Goal: Task Accomplishment & Management: Use online tool/utility

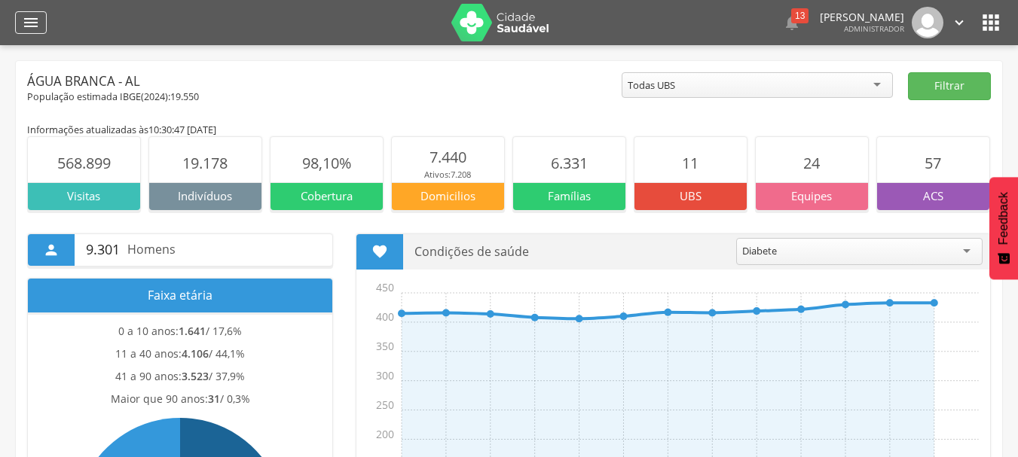
click at [29, 23] on icon "" at bounding box center [31, 23] width 18 height 18
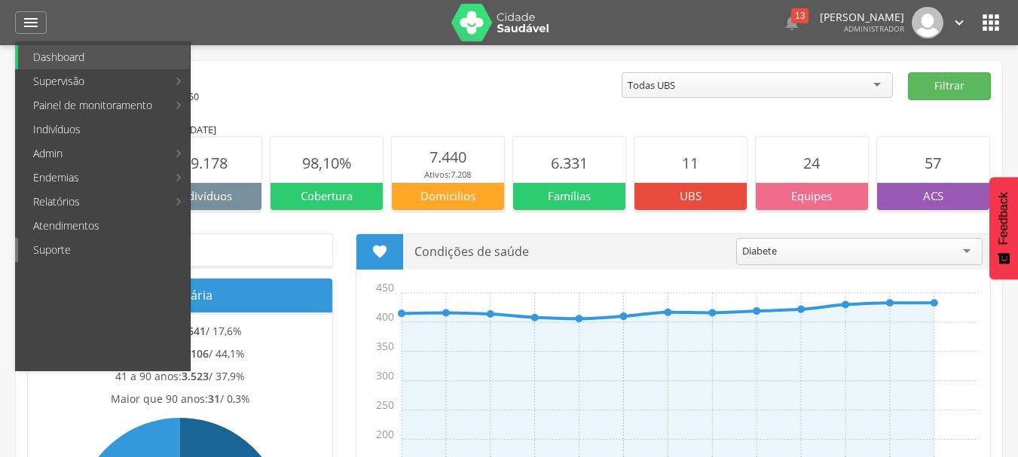
click at [61, 249] on link "Suporte" at bounding box center [104, 250] width 172 height 24
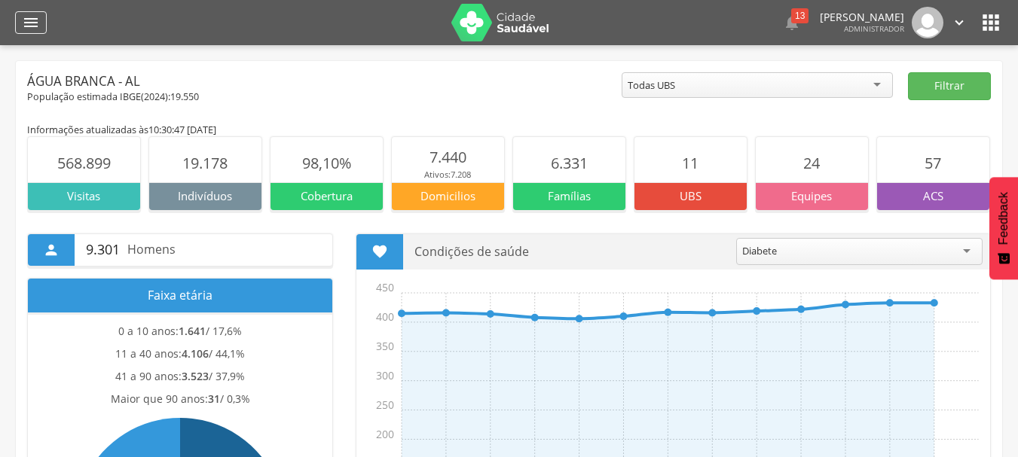
click at [34, 24] on icon "" at bounding box center [31, 23] width 18 height 18
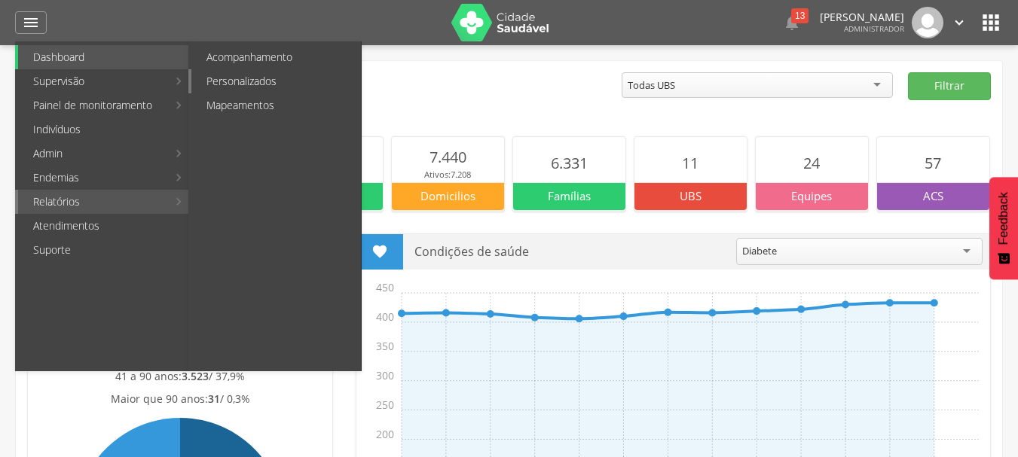
click at [246, 83] on link "Personalizados" at bounding box center [276, 81] width 170 height 24
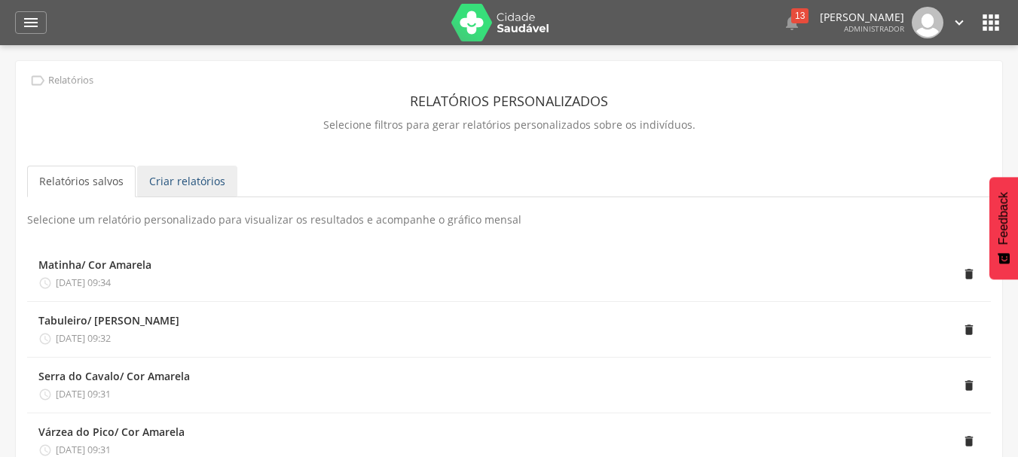
click at [194, 185] on link "Criar relatórios" at bounding box center [187, 182] width 100 height 32
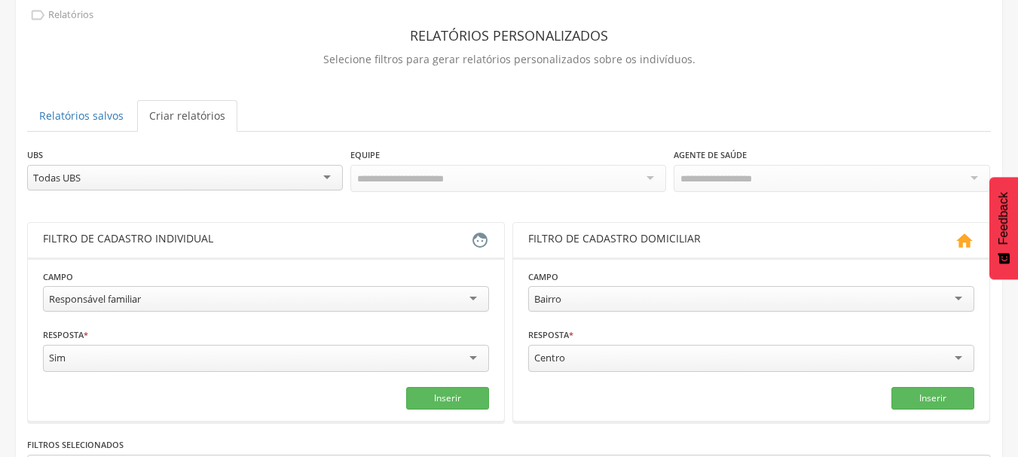
scroll to position [151, 0]
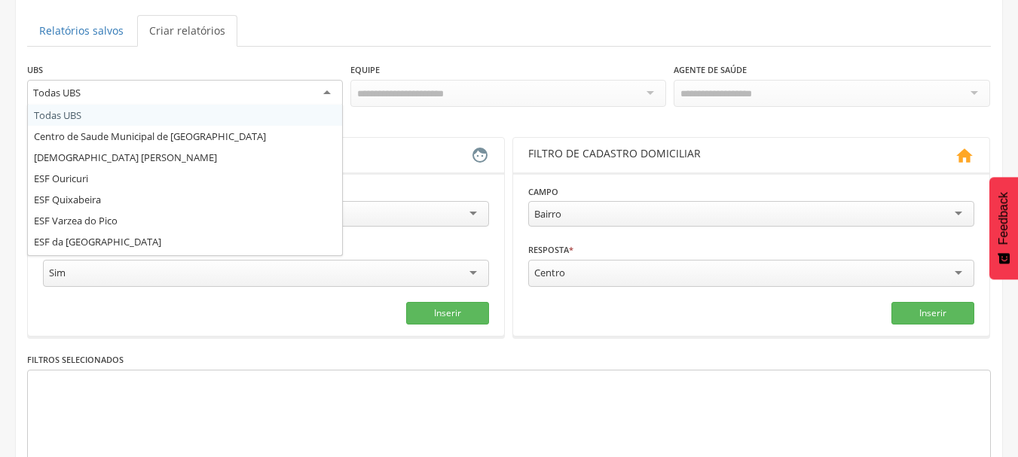
click at [325, 89] on div "Todas UBS" at bounding box center [185, 93] width 316 height 27
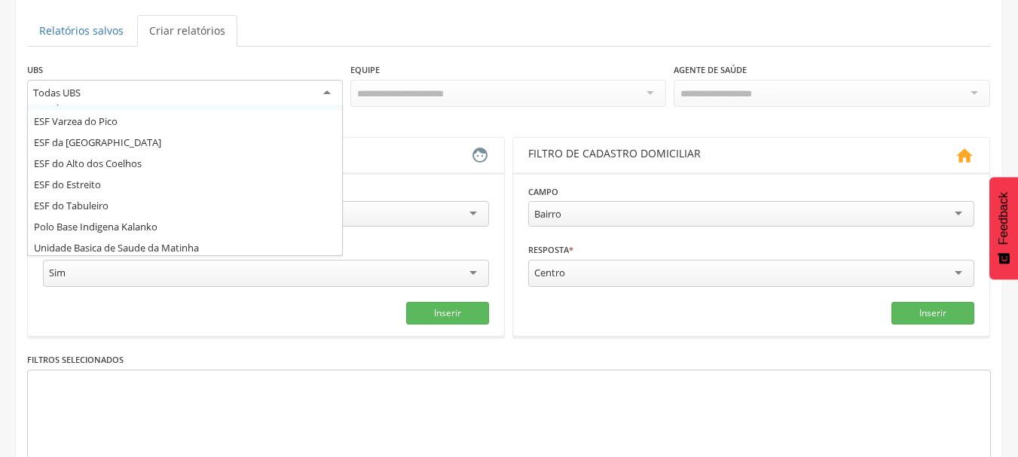
scroll to position [102, 0]
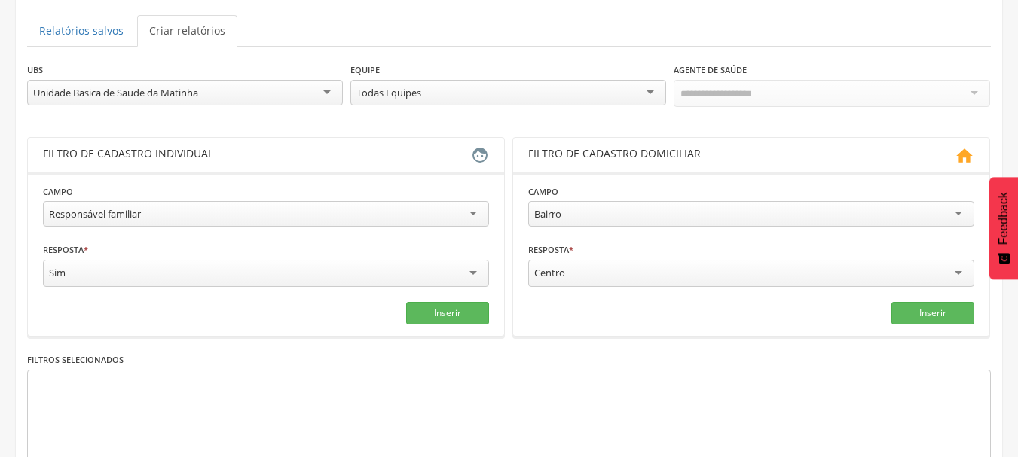
click at [642, 85] on div "Todas Equipes" at bounding box center [508, 93] width 316 height 26
click at [977, 85] on div "Todos Usuários" at bounding box center [832, 93] width 316 height 26
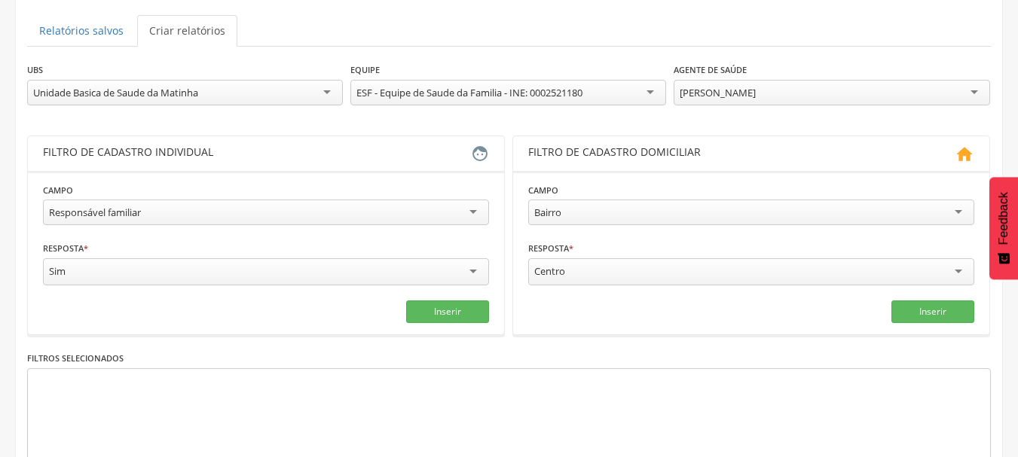
click at [483, 213] on div "Responsável familiar" at bounding box center [266, 213] width 446 height 26
click at [473, 274] on div "Branca" at bounding box center [266, 271] width 446 height 27
click at [445, 308] on button "Inserir" at bounding box center [447, 310] width 83 height 23
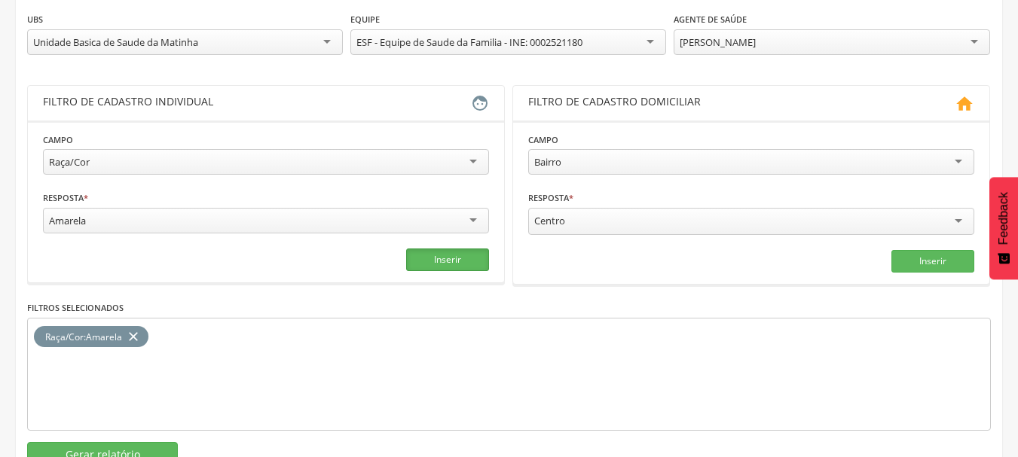
scroll to position [252, 0]
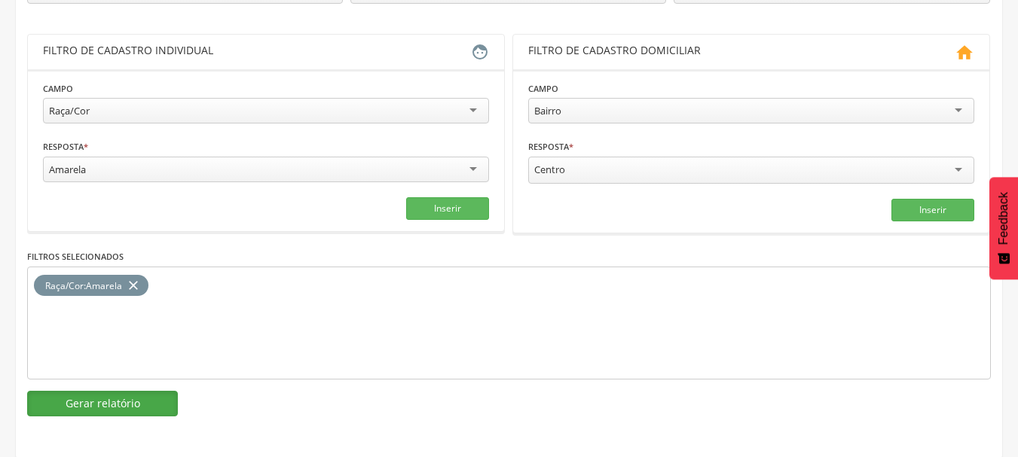
click at [167, 405] on button "Gerar relatório" at bounding box center [102, 404] width 151 height 26
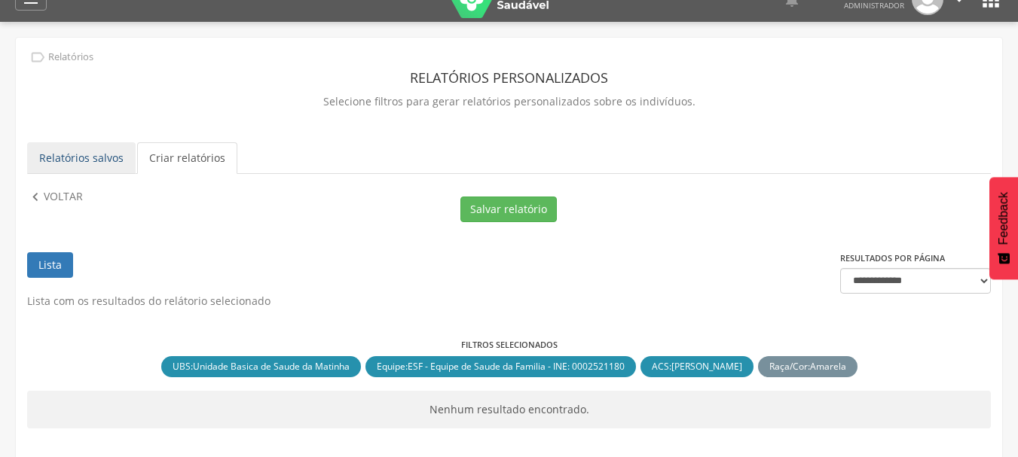
scroll to position [0, 0]
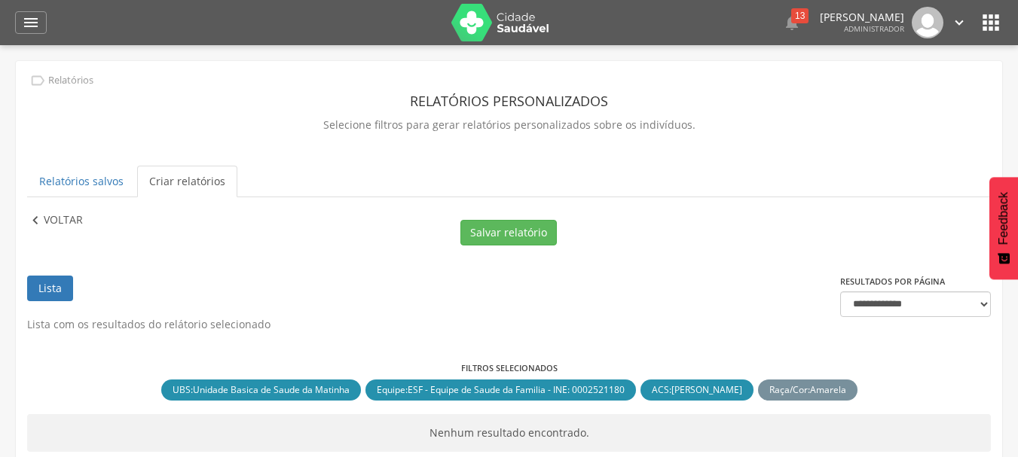
click at [66, 221] on p "Voltar" at bounding box center [63, 221] width 39 height 17
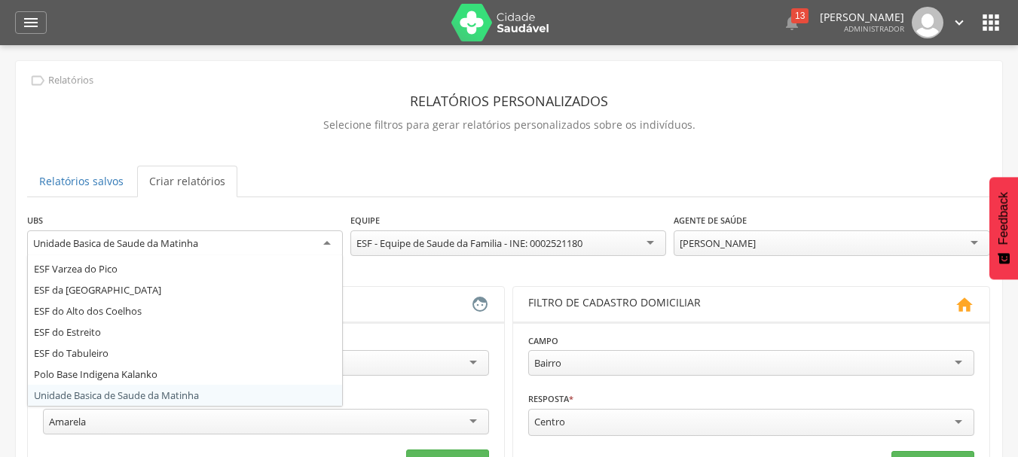
click at [326, 240] on div "Unidade Basica de Saude da Matinha" at bounding box center [185, 244] width 316 height 27
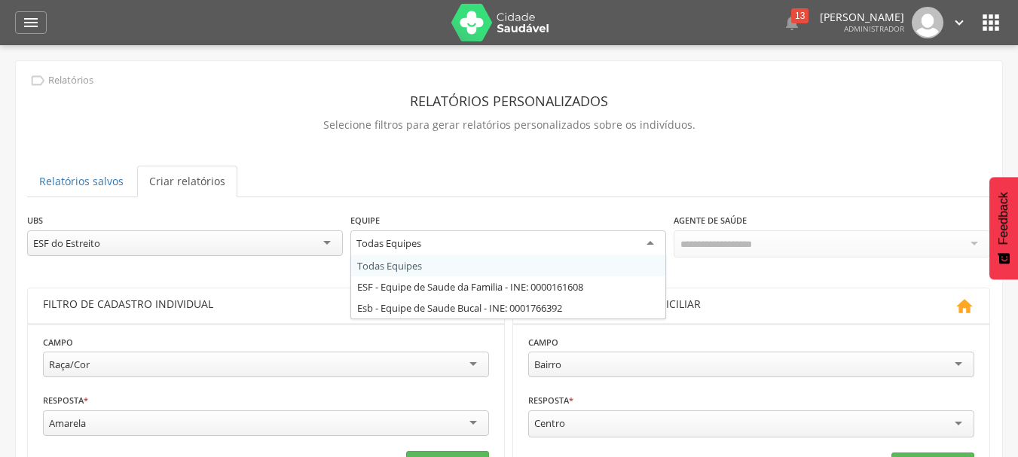
click at [651, 245] on div "Todas Equipes" at bounding box center [508, 244] width 316 height 27
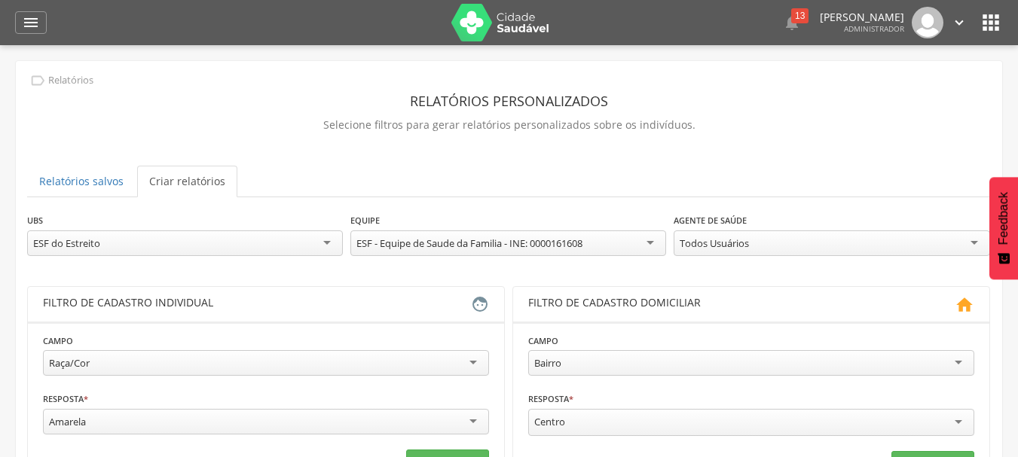
click at [968, 245] on div "Todos Usuários" at bounding box center [832, 244] width 316 height 26
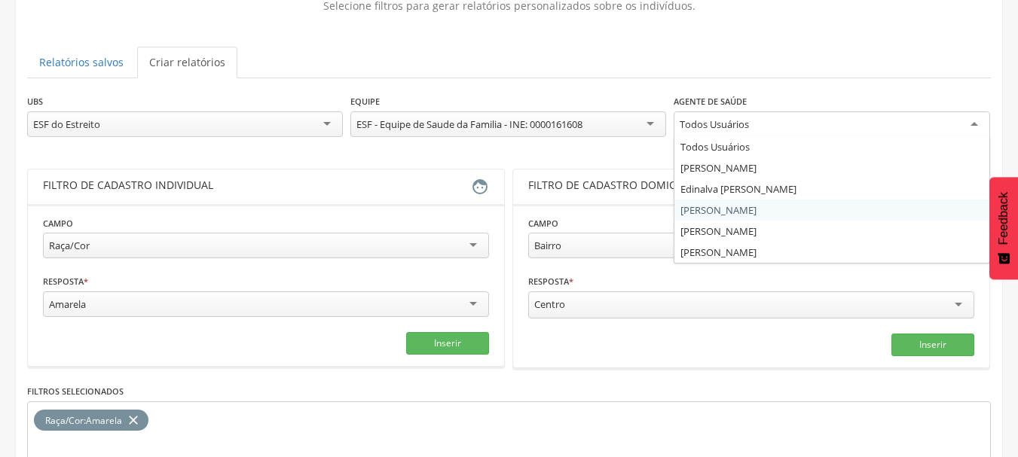
scroll to position [151, 0]
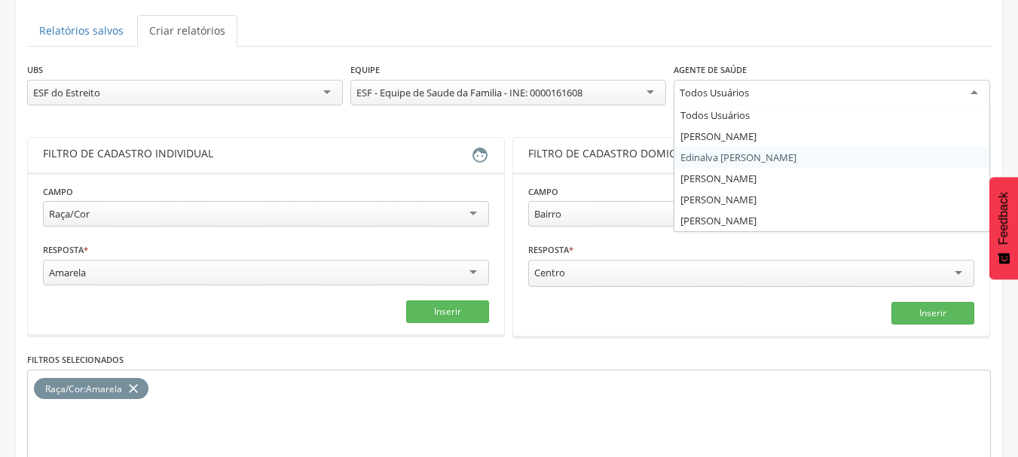
click at [329, 89] on div "ESF do Estreito" at bounding box center [185, 93] width 316 height 26
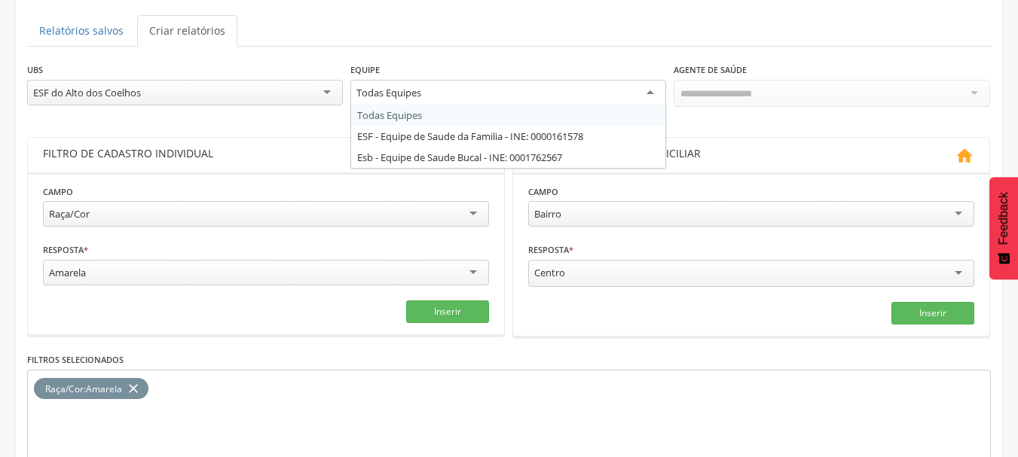
click at [653, 88] on div "Todas Equipes" at bounding box center [508, 93] width 316 height 27
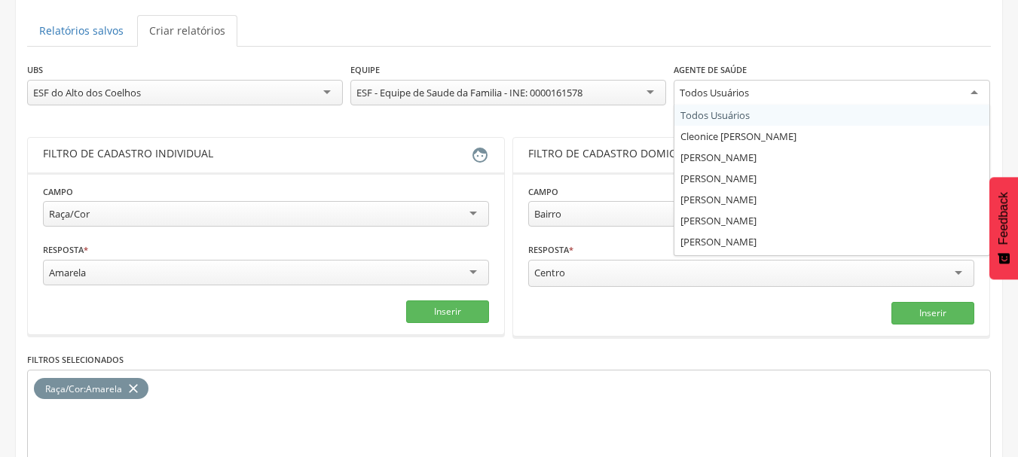
click at [911, 96] on div "Todos Usuários" at bounding box center [832, 93] width 316 height 27
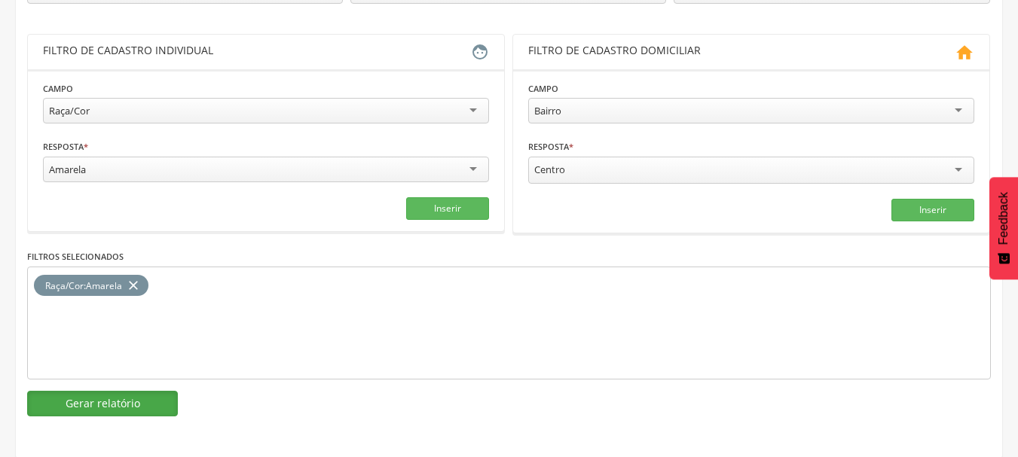
click at [105, 397] on button "Gerar relatório" at bounding box center [102, 404] width 151 height 26
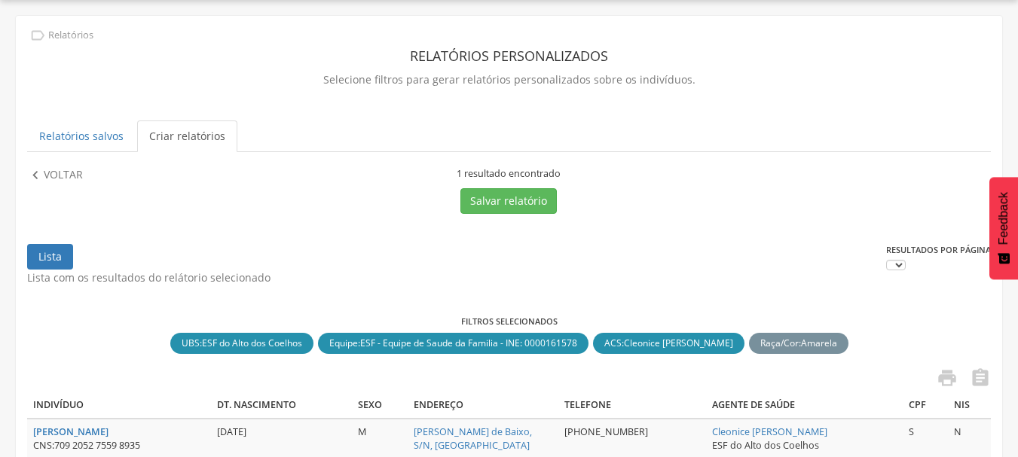
scroll to position [174, 0]
